Goal: Task Accomplishment & Management: Complete application form

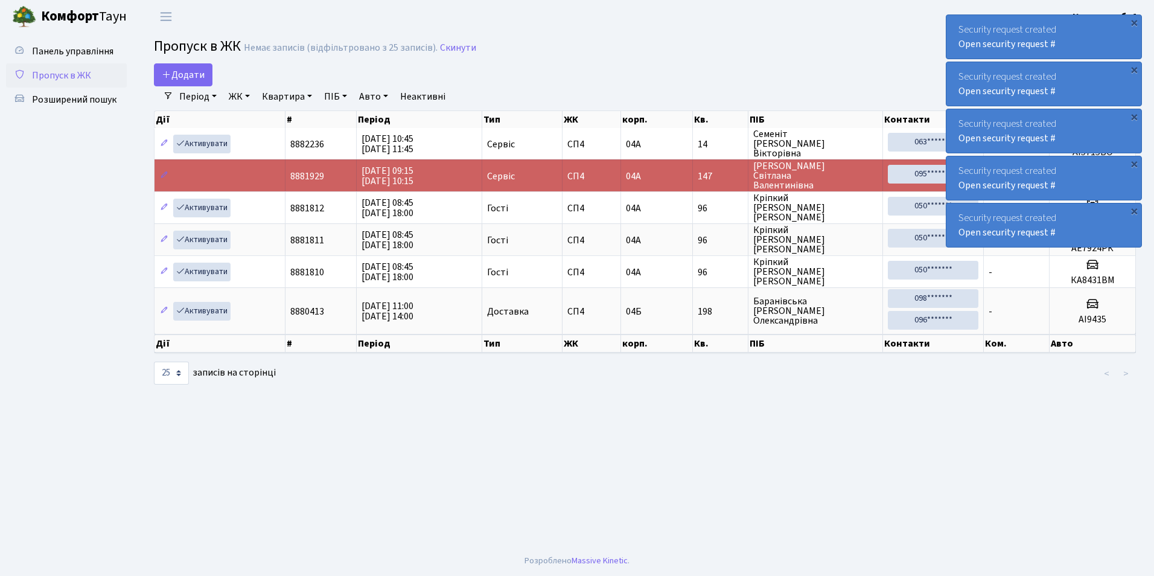
select select "25"
click at [187, 72] on span "Додати" at bounding box center [183, 74] width 43 height 13
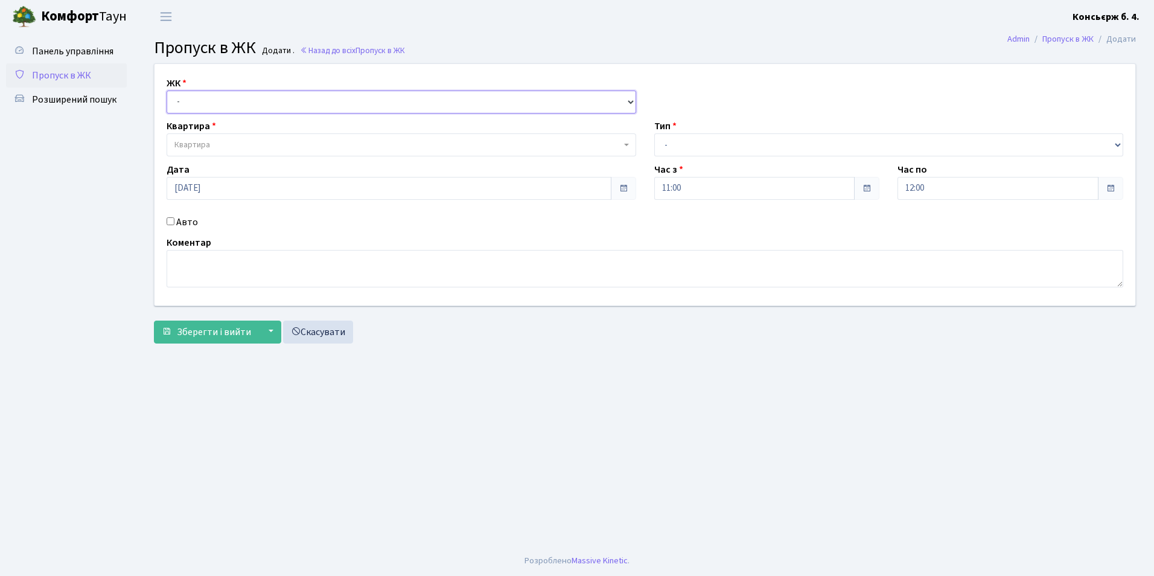
click at [181, 110] on select "- [STREET_ADDRESS]" at bounding box center [402, 102] width 470 height 23
select select "325"
click at [167, 91] on select "- [STREET_ADDRESS]" at bounding box center [402, 102] width 470 height 23
select select
click at [182, 147] on span "Квартира" at bounding box center [192, 145] width 36 height 12
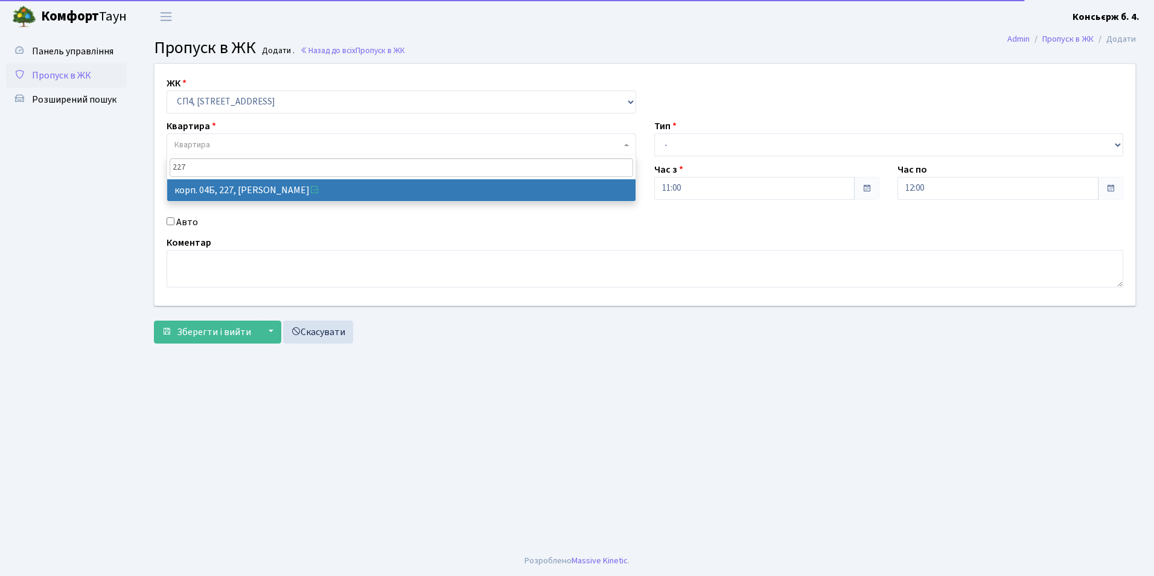
type input "227"
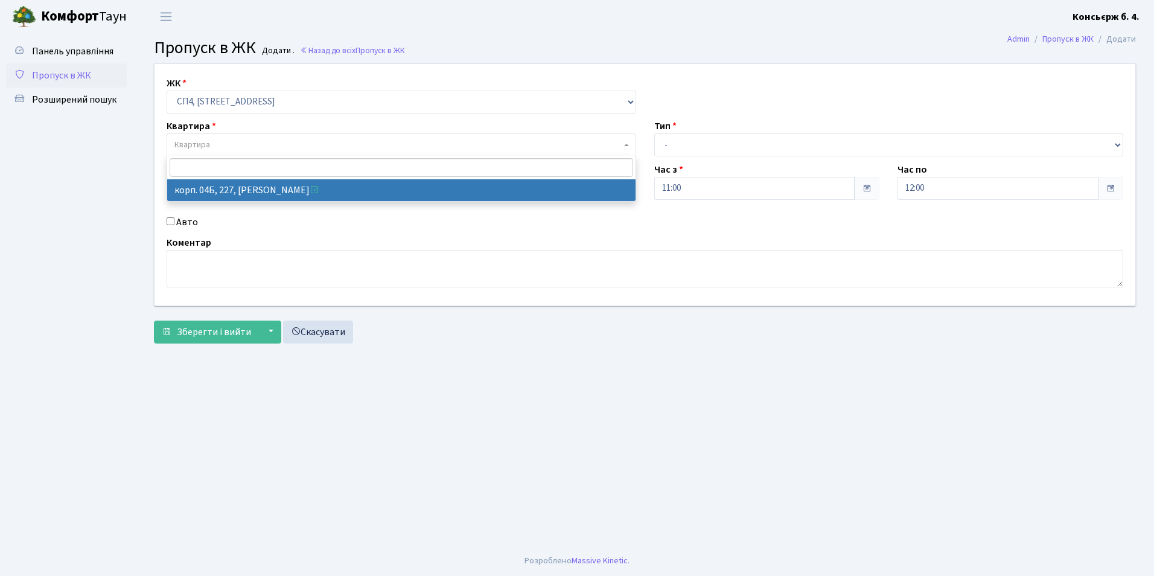
select select "21255"
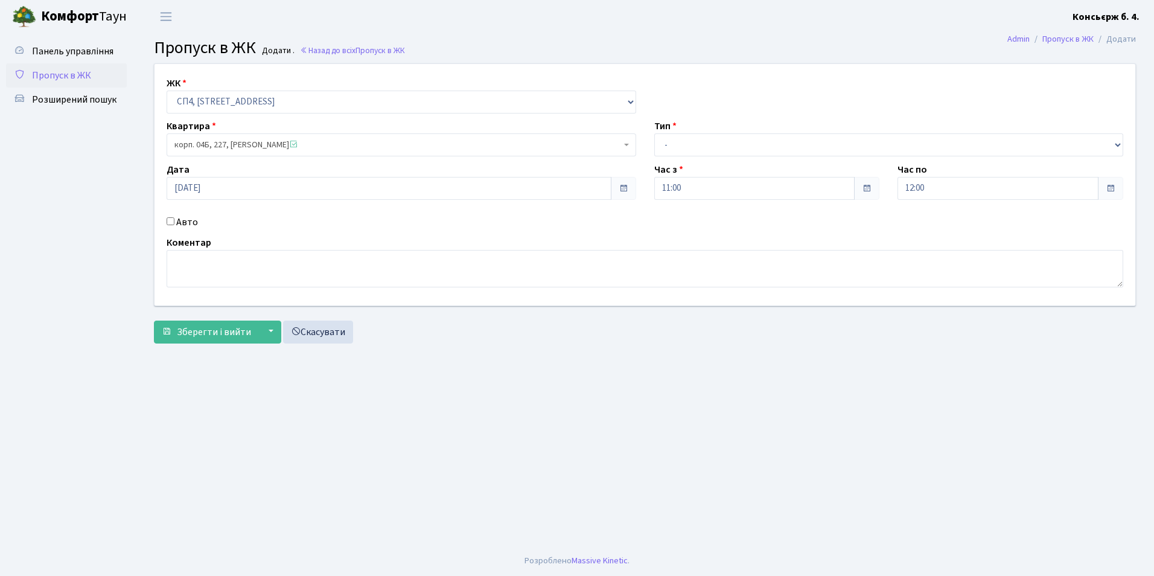
click at [168, 223] on input "Авто" at bounding box center [171, 221] width 8 height 8
checkbox input "true"
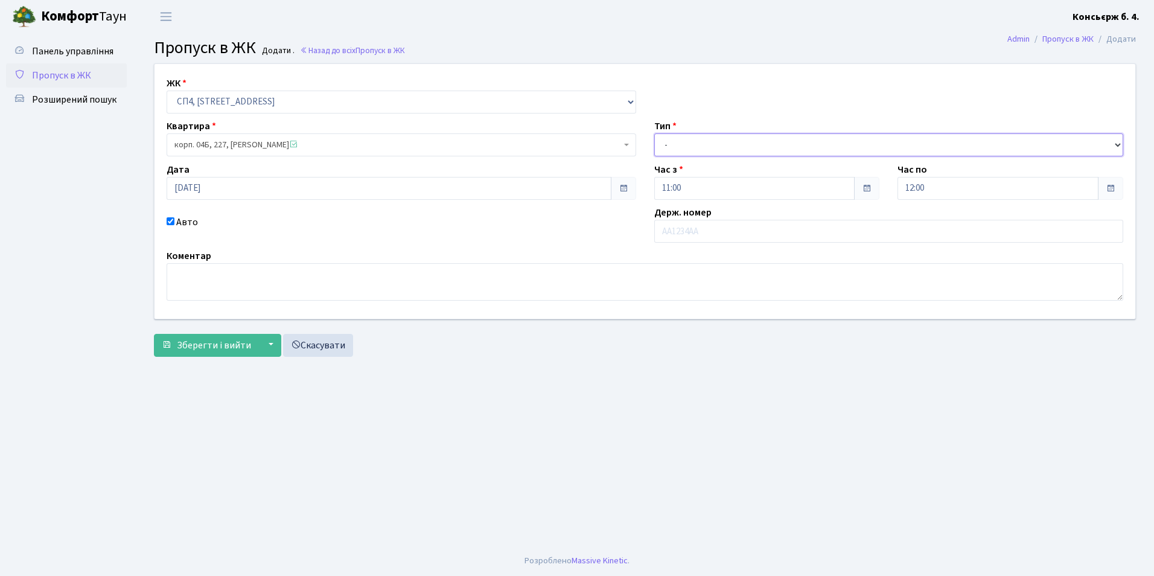
drag, startPoint x: 679, startPoint y: 138, endPoint x: 682, endPoint y: 147, distance: 9.4
click at [679, 138] on select "- Доставка Таксі Гості Сервіс" at bounding box center [890, 144] width 470 height 23
select select "1"
click at [655, 133] on select "- Доставка Таксі Гості Сервіс" at bounding box center [890, 144] width 470 height 23
click at [682, 228] on input "text" at bounding box center [890, 231] width 470 height 23
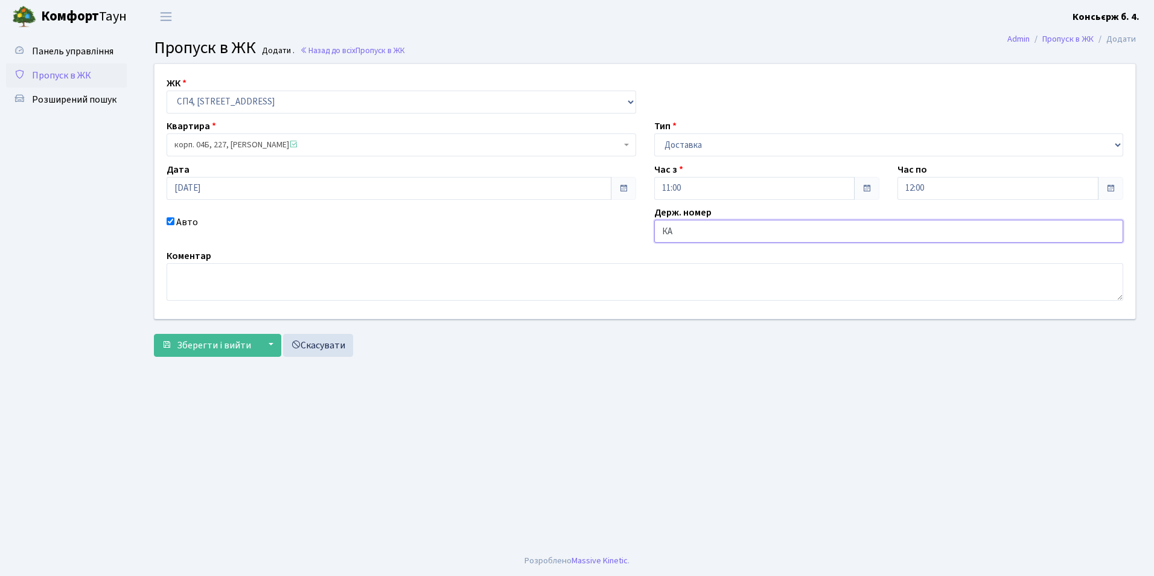
type input "К"
click at [168, 222] on input "Авто" at bounding box center [171, 221] width 8 height 8
checkbox input "false"
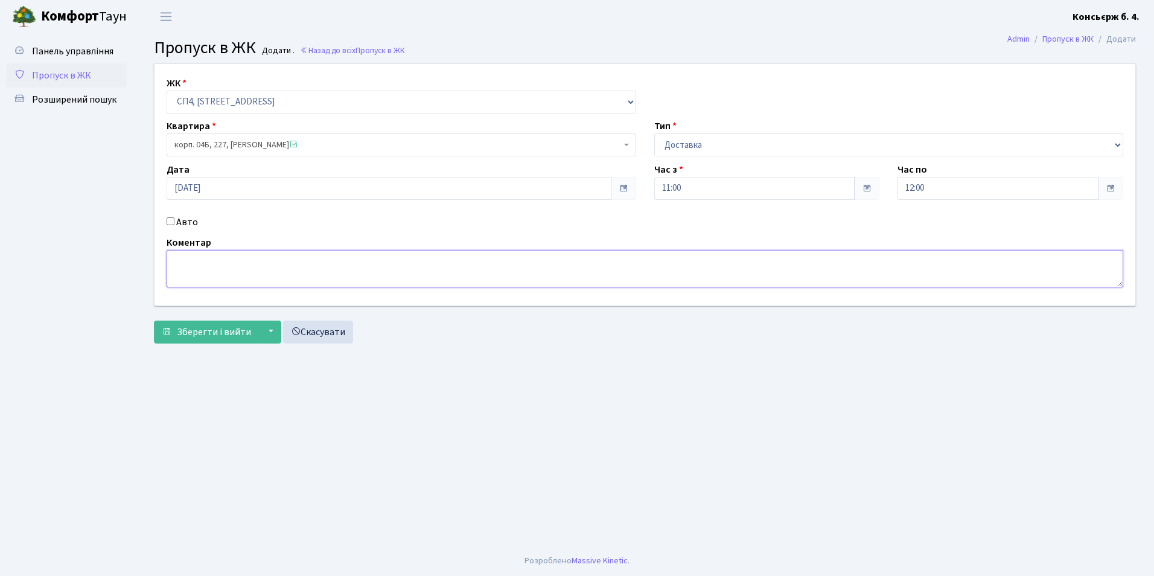
click at [244, 266] on textarea at bounding box center [645, 268] width 957 height 37
click at [220, 263] on textarea "Доствщик glovo" at bounding box center [645, 268] width 957 height 37
type textarea "Доствщик Glovo"
click at [190, 338] on span "Зберегти і вийти" at bounding box center [214, 331] width 74 height 13
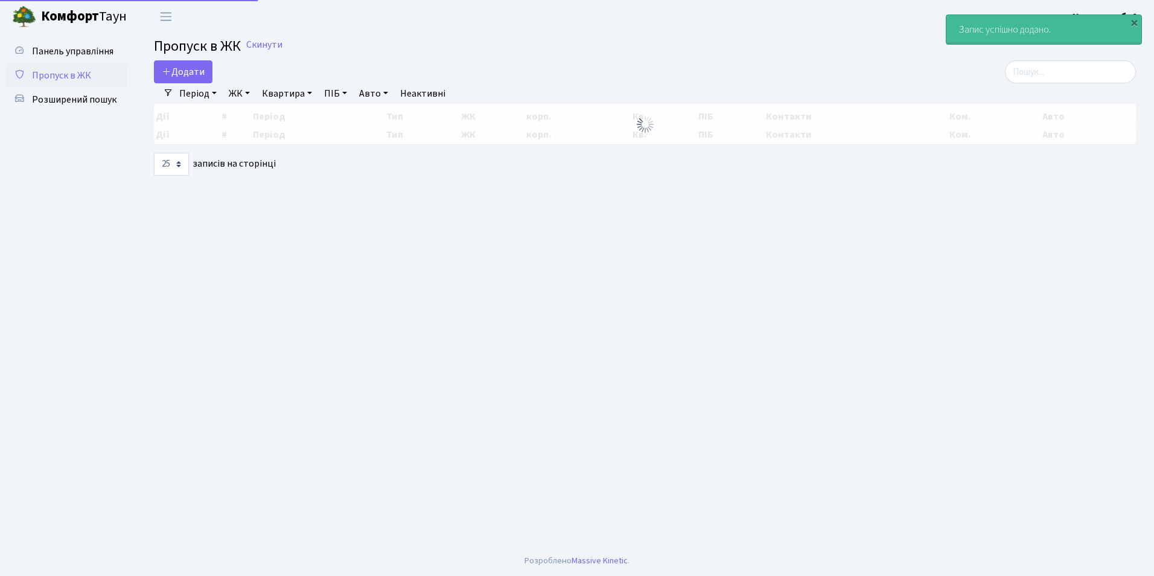
select select "25"
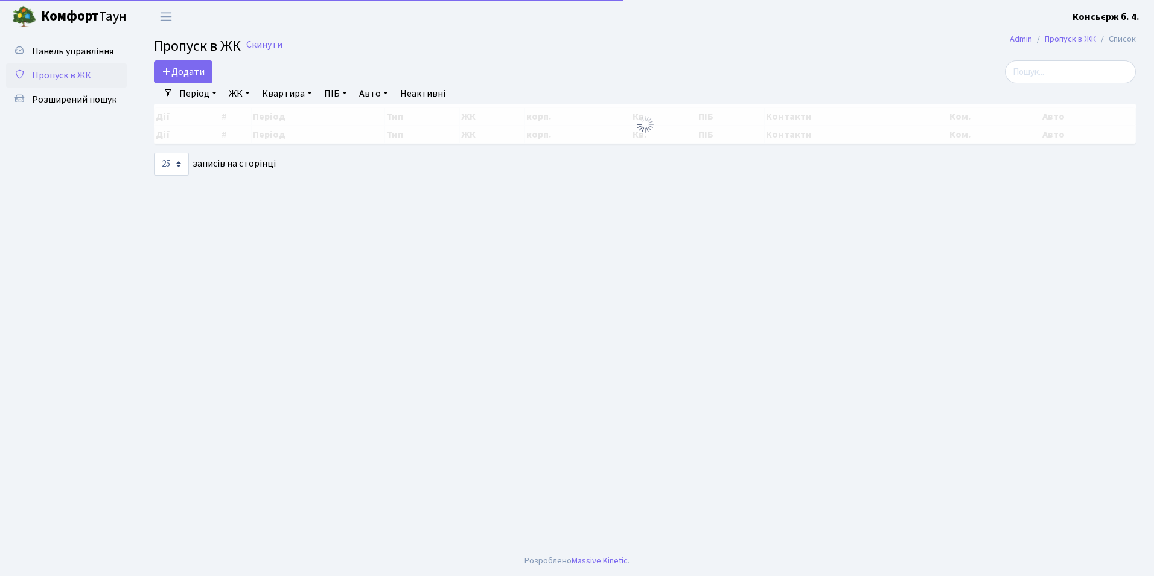
select select "25"
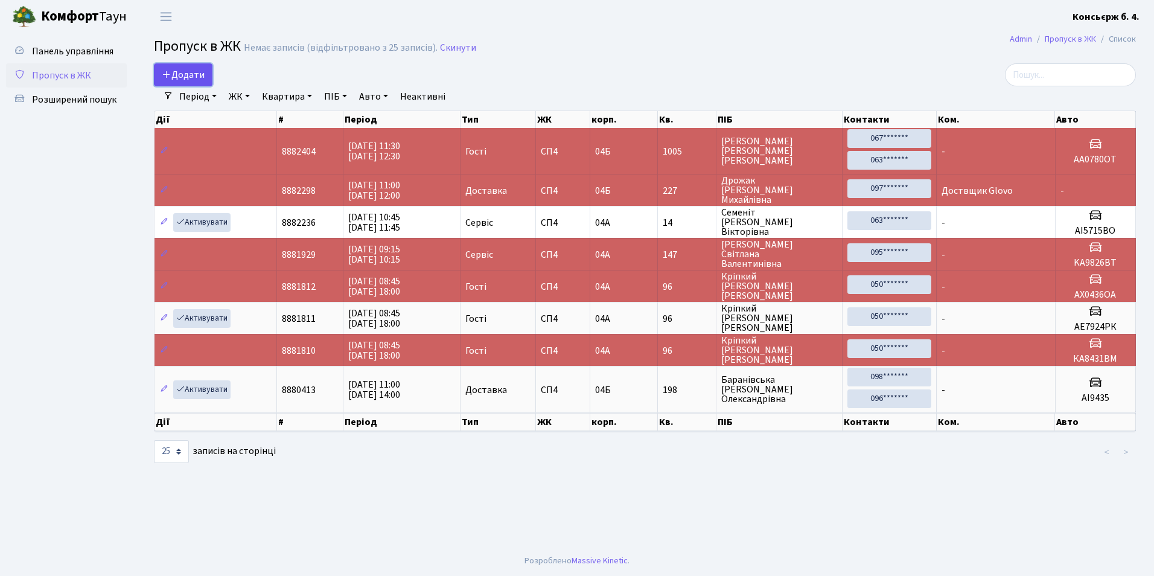
click at [196, 85] on link "Додати" at bounding box center [183, 74] width 59 height 23
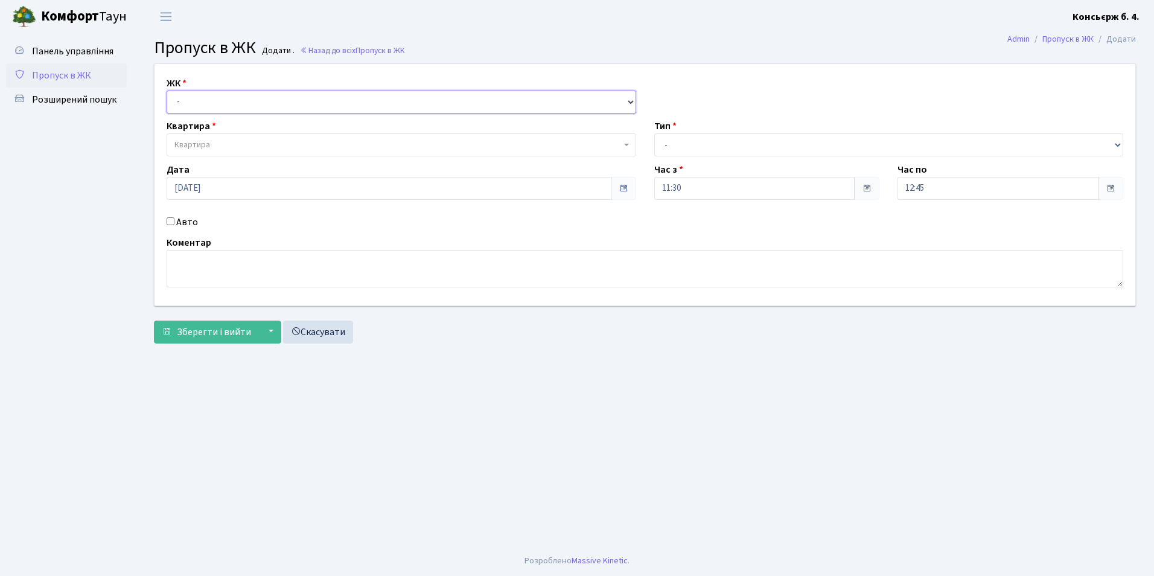
click at [194, 98] on select "- СП4, Столичне шосе, 5" at bounding box center [402, 102] width 470 height 23
select select "325"
click at [167, 91] on select "- СП4, Столичне шосе, 5" at bounding box center [402, 102] width 470 height 23
select select
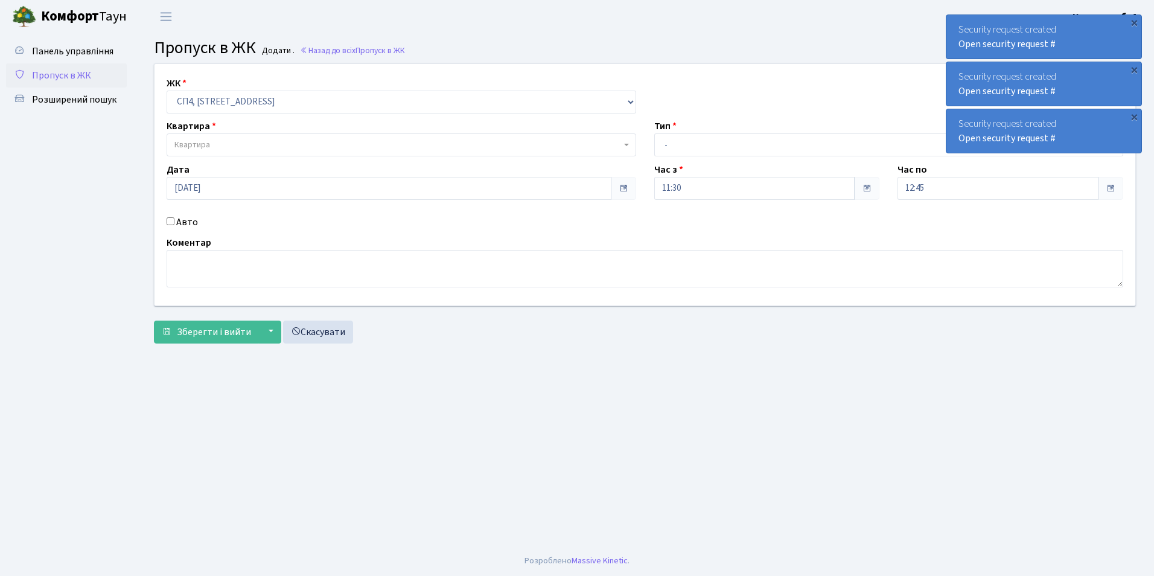
click at [43, 69] on span "Пропуск в ЖК" at bounding box center [61, 75] width 59 height 13
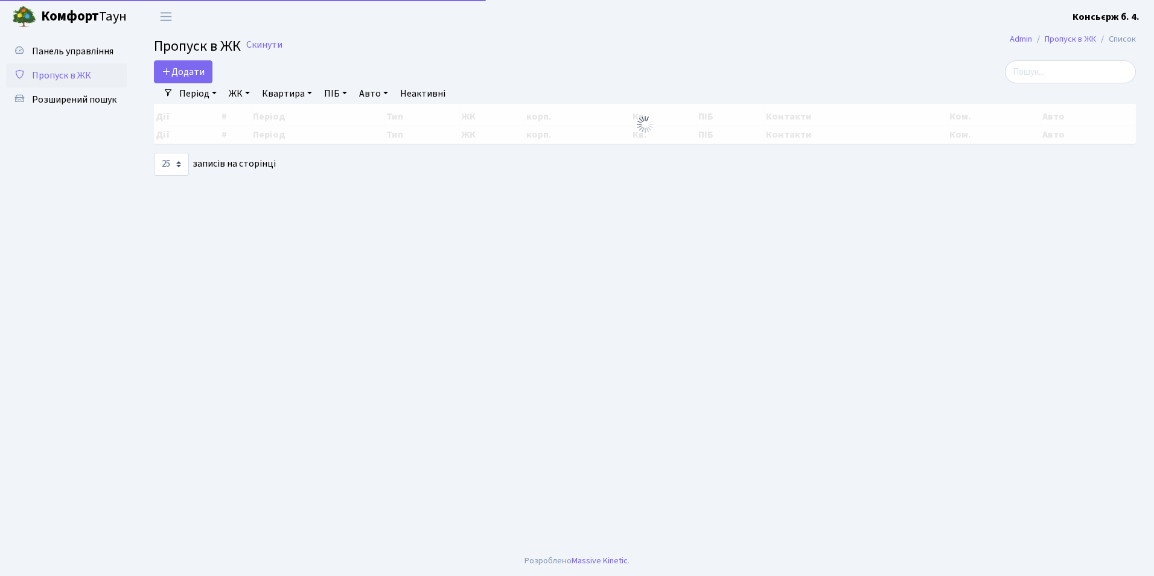
select select "25"
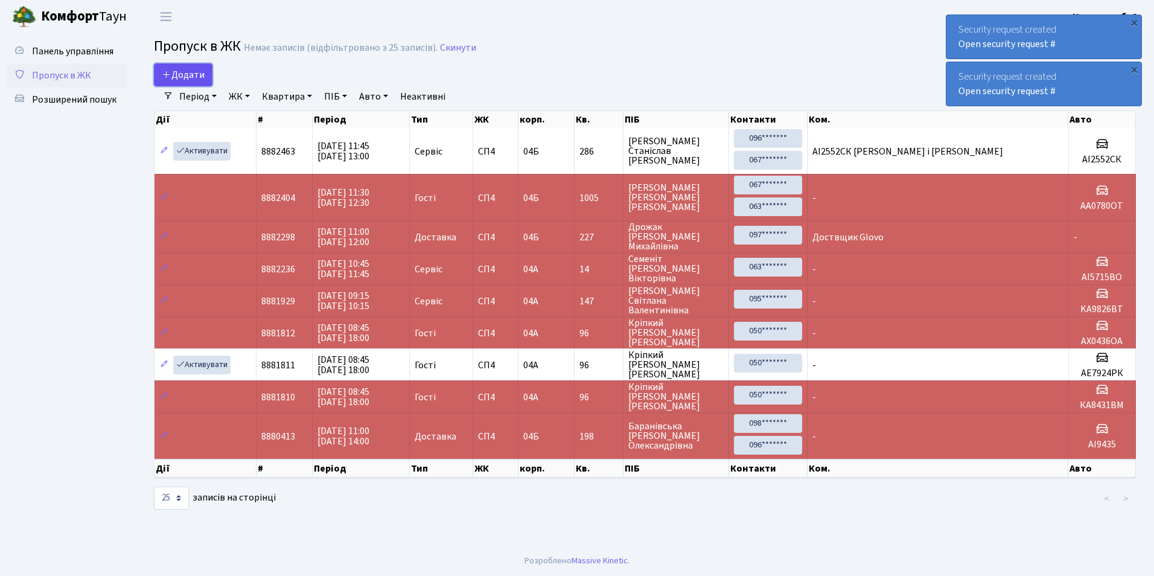
click at [202, 74] on span "Додати" at bounding box center [183, 74] width 43 height 13
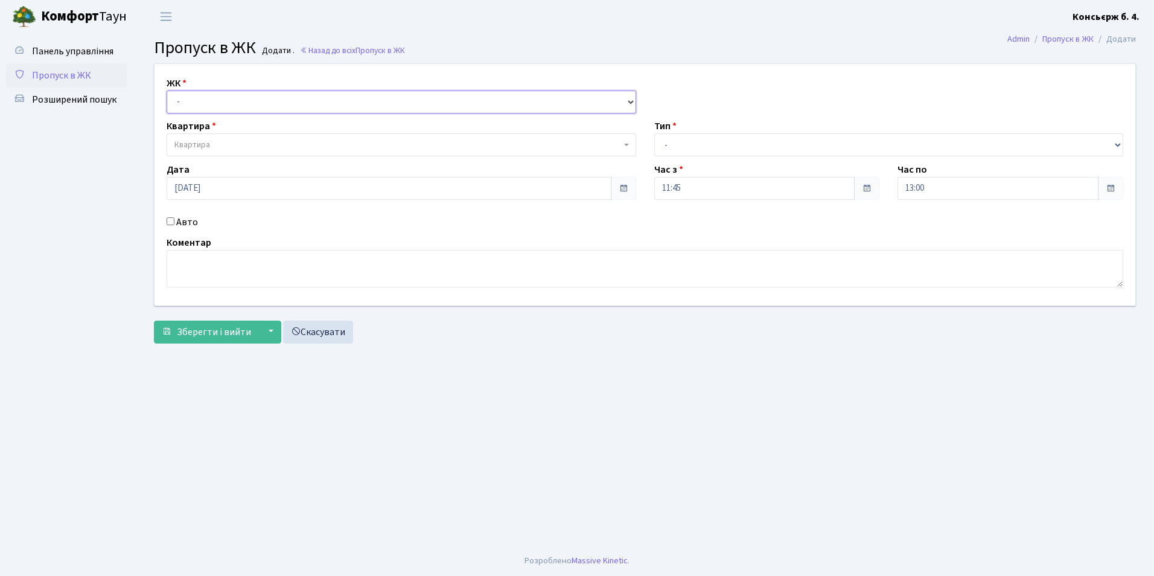
click at [222, 104] on select "- СП4, Столичне шосе, 5" at bounding box center [402, 102] width 470 height 23
select select "325"
click at [167, 91] on select "- [STREET_ADDRESS]" at bounding box center [402, 102] width 470 height 23
select select
click at [213, 137] on span "Квартира" at bounding box center [402, 144] width 470 height 23
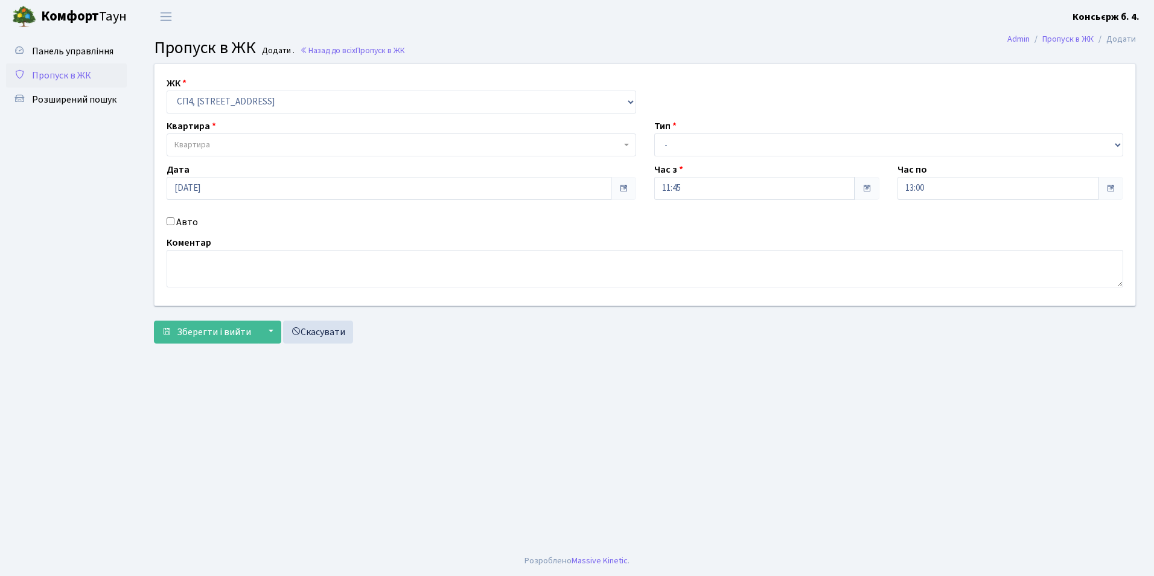
click at [96, 72] on link "Пропуск в ЖК" at bounding box center [66, 75] width 121 height 24
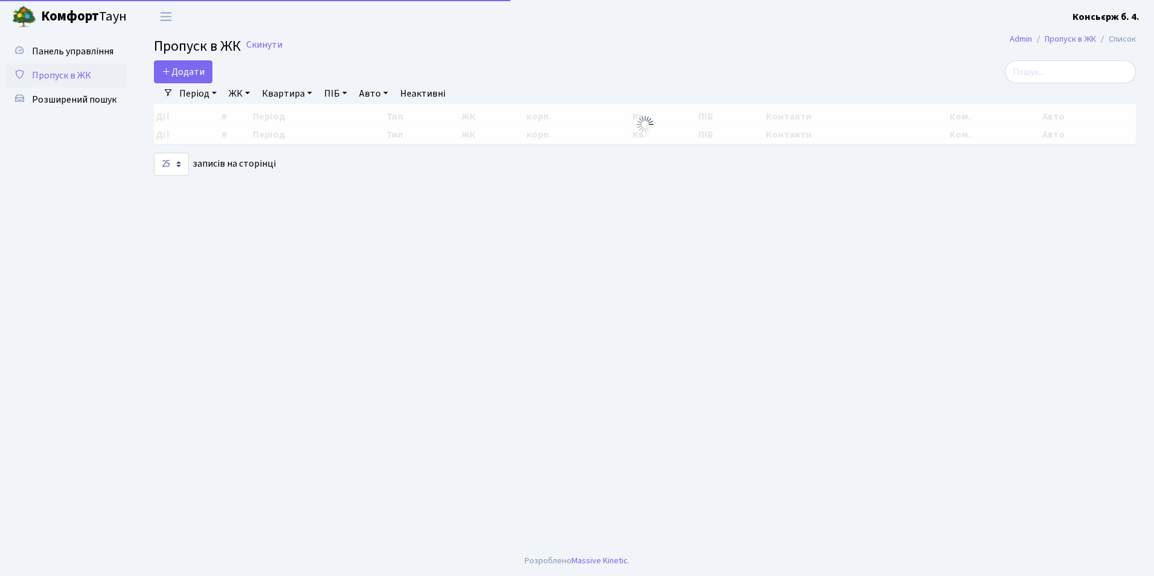
select select "25"
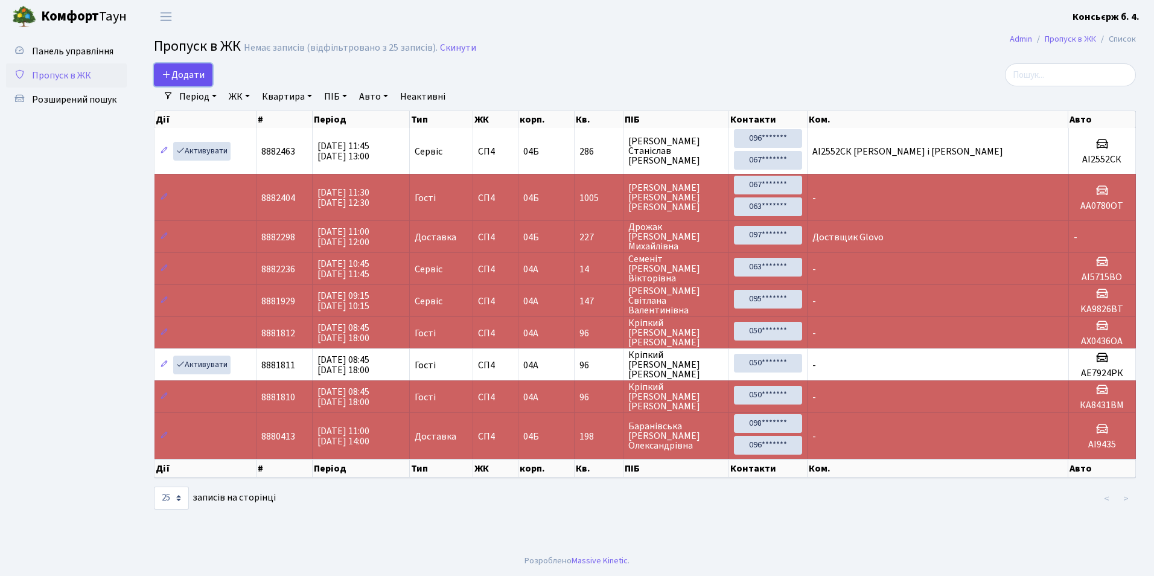
click at [200, 84] on link "Додати" at bounding box center [183, 74] width 59 height 23
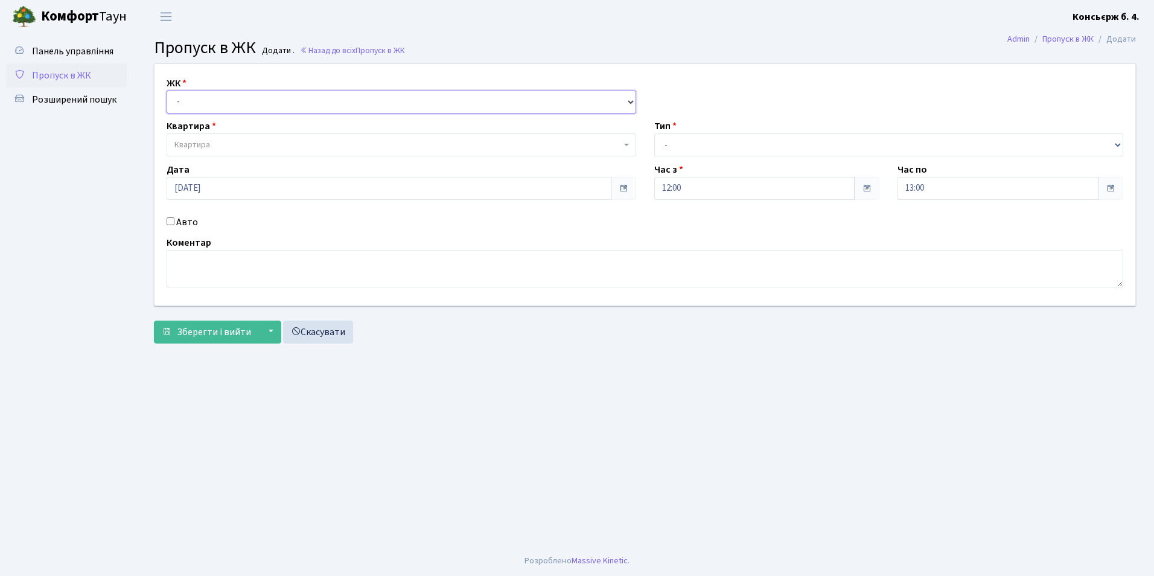
click at [197, 110] on select "- [STREET_ADDRESS]" at bounding box center [402, 102] width 470 height 23
select select "325"
click at [167, 91] on select "- СП4, Столичне шосе, 5" at bounding box center [402, 102] width 470 height 23
select select
click at [196, 146] on span "Квартира" at bounding box center [192, 145] width 36 height 12
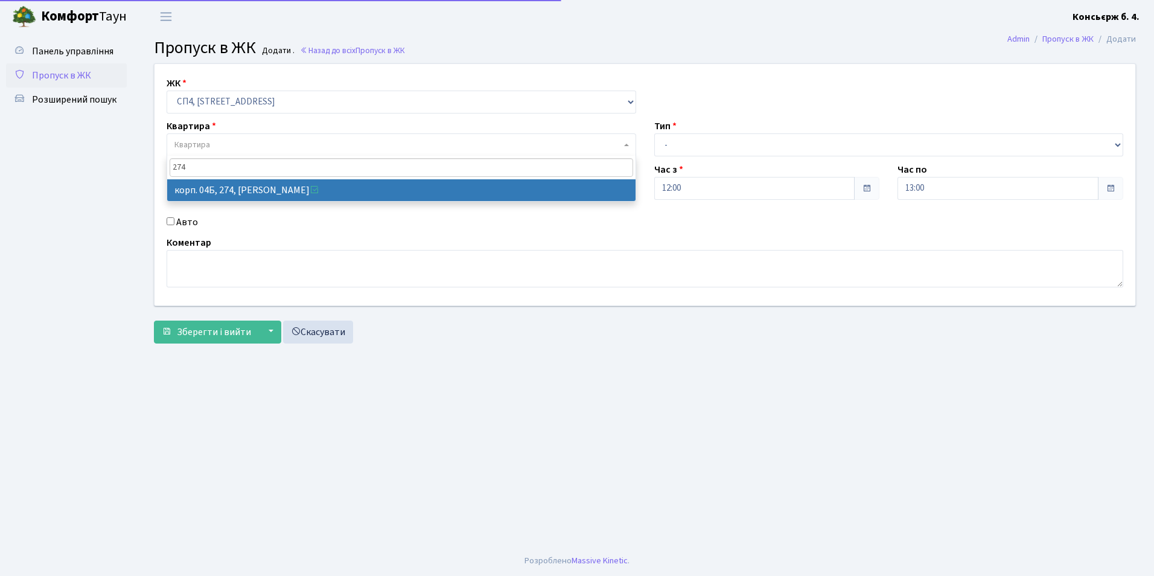
type input "274"
select select "21302"
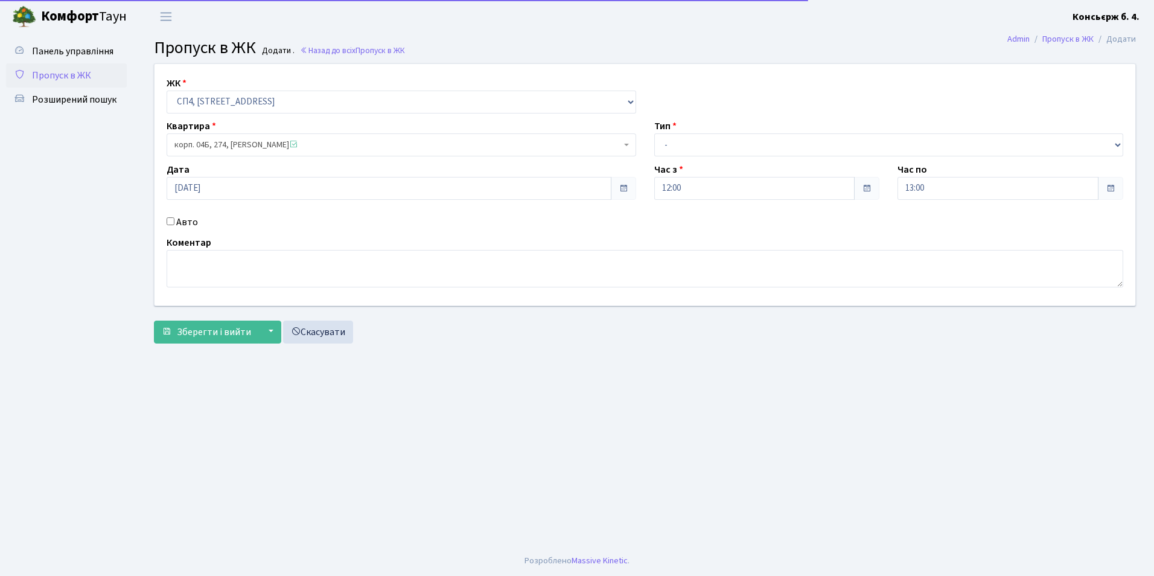
click at [175, 225] on div "Авто" at bounding box center [402, 222] width 488 height 14
click at [171, 223] on input "Авто" at bounding box center [171, 221] width 8 height 8
checkbox input "true"
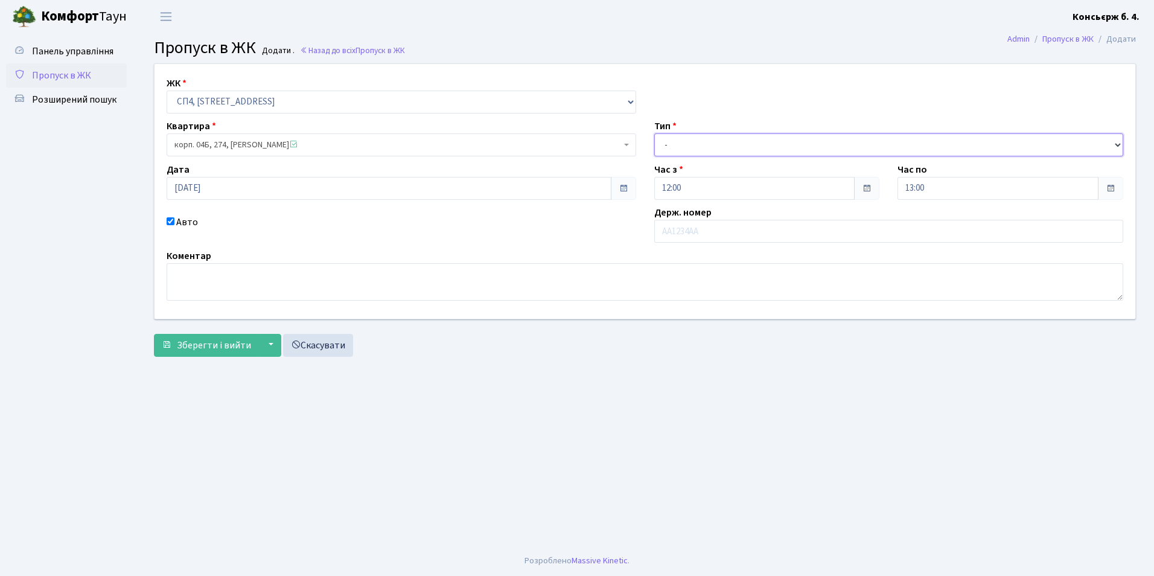
click at [730, 141] on select "- Доставка Таксі Гості Сервіс" at bounding box center [890, 144] width 470 height 23
select select "1"
click at [655, 133] on select "- Доставка Таксі Гості Сервіс" at bounding box center [890, 144] width 470 height 23
click at [717, 237] on input "text" at bounding box center [890, 231] width 470 height 23
type input "R"
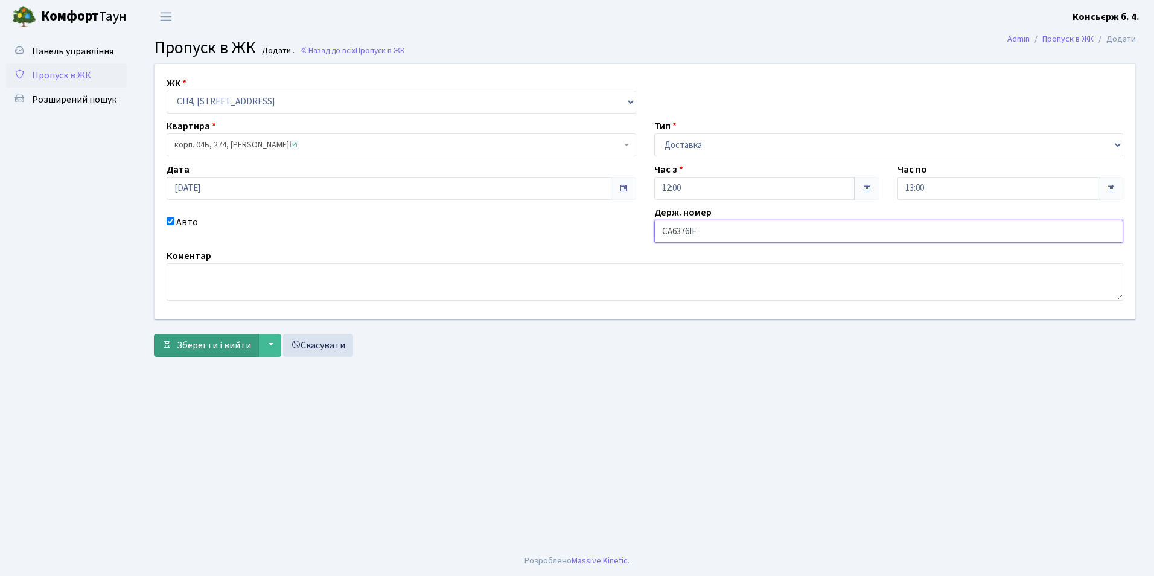
type input "СА6376ІЕ"
click at [184, 348] on span "Зберегти і вийти" at bounding box center [214, 345] width 74 height 13
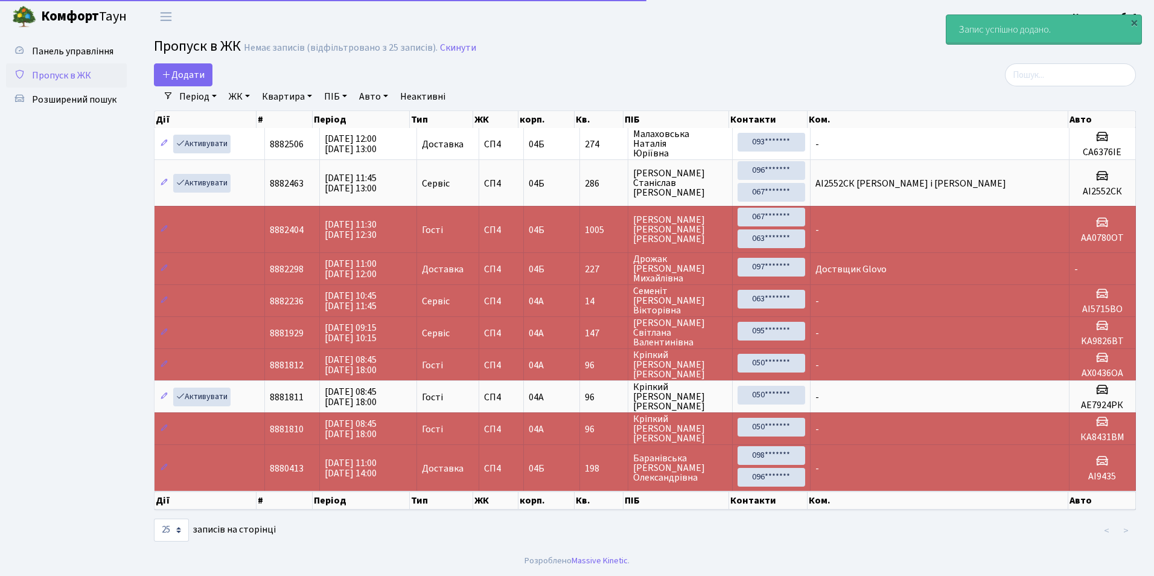
select select "25"
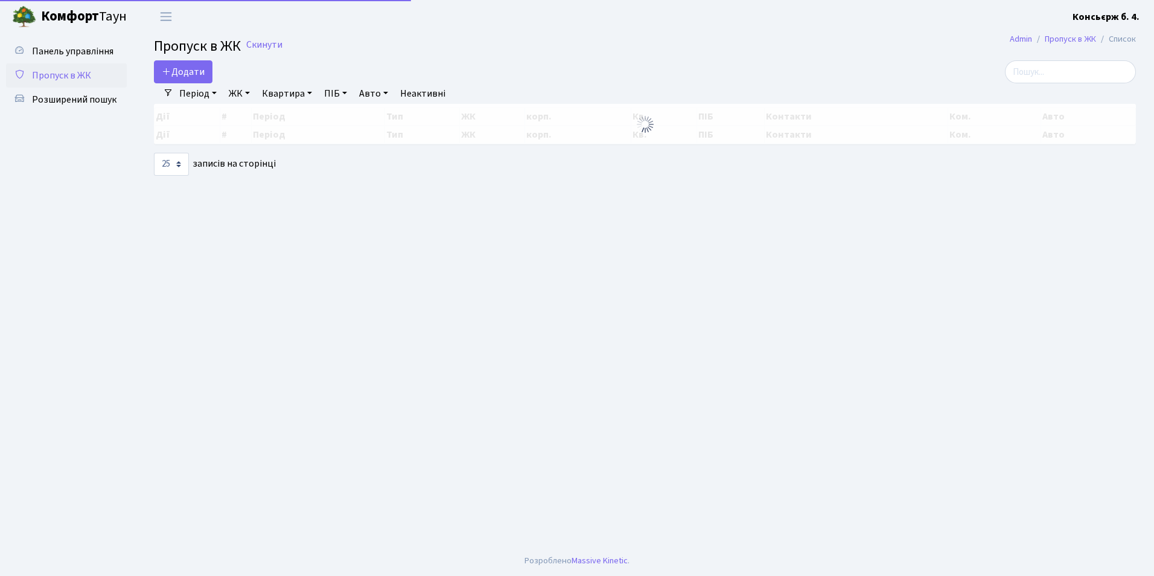
select select "25"
